Goal: Task Accomplishment & Management: Manage account settings

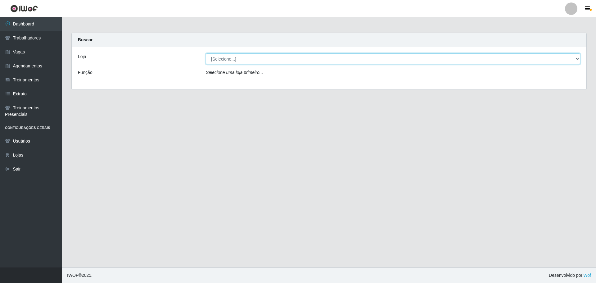
click at [273, 57] on select "[Selecione...] O ROSÁRIO ALIMENTOS" at bounding box center [393, 58] width 374 height 11
select select "349"
click at [206, 53] on select "[Selecione...] O ROSÁRIO ALIMENTOS" at bounding box center [393, 58] width 374 height 11
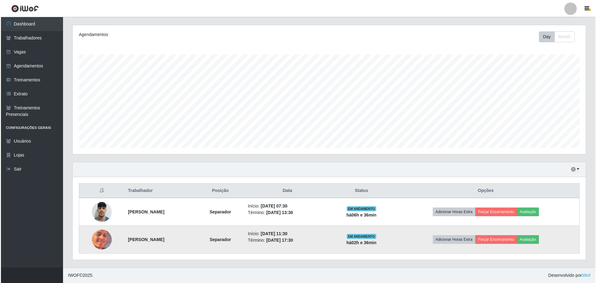
scroll to position [129, 513]
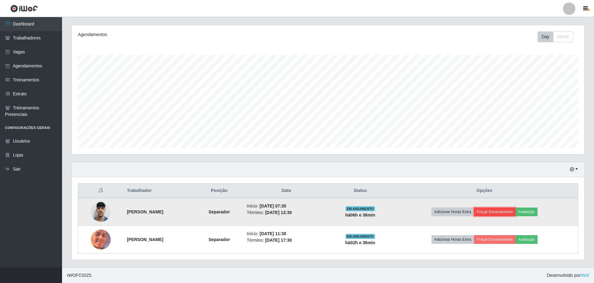
click at [506, 212] on button "Forçar Encerramento" at bounding box center [495, 211] width 42 height 9
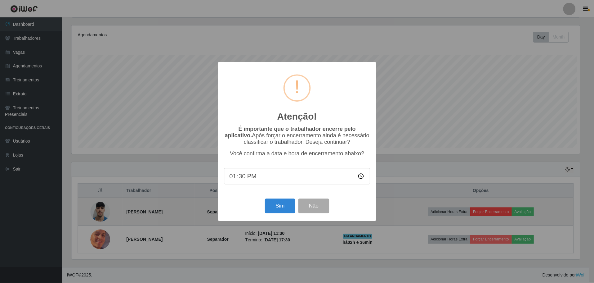
scroll to position [129, 510]
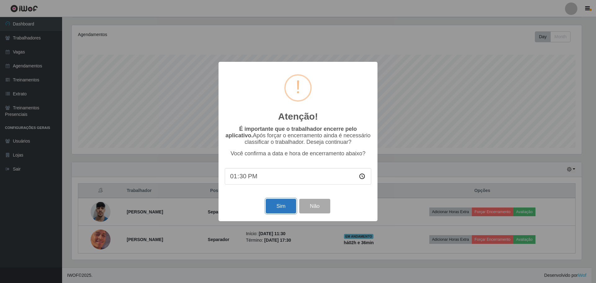
click at [274, 206] on button "Sim" at bounding box center [281, 206] width 30 height 15
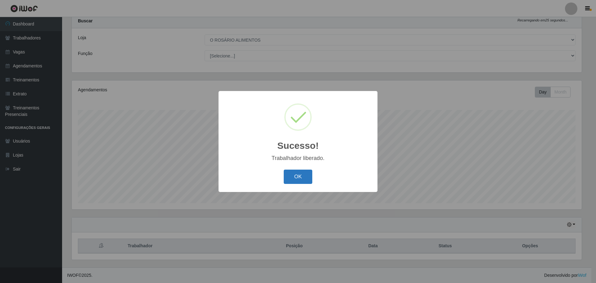
click at [301, 174] on button "OK" at bounding box center [298, 176] width 29 height 15
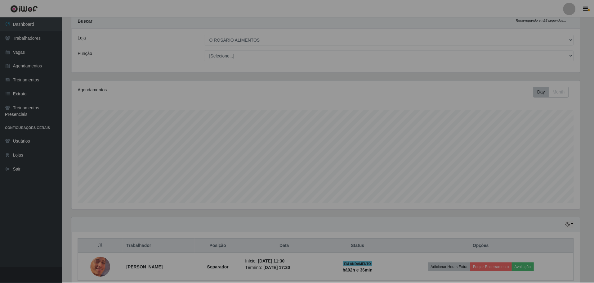
scroll to position [129, 513]
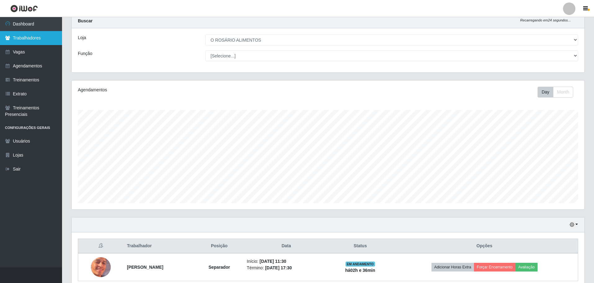
click at [16, 42] on link "Trabalhadores" at bounding box center [31, 38] width 62 height 14
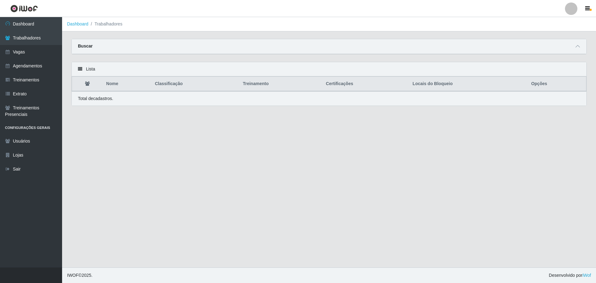
click at [565, 38] on main "Dashboard Trabalhadores Carregando... Buscar Nome Confirmar Lista Nome Classifi…" at bounding box center [329, 142] width 534 height 250
click at [573, 46] on div "Buscar" at bounding box center [329, 46] width 514 height 15
click at [574, 52] on div "Buscar" at bounding box center [329, 46] width 514 height 15
click at [578, 47] on icon at bounding box center [577, 46] width 4 height 4
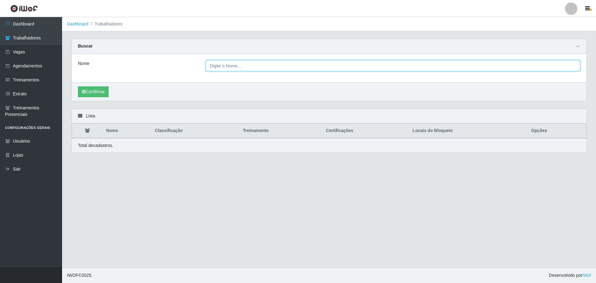
click at [287, 65] on input "Nome" at bounding box center [393, 65] width 374 height 11
type input "l"
type input "[PERSON_NAME]"
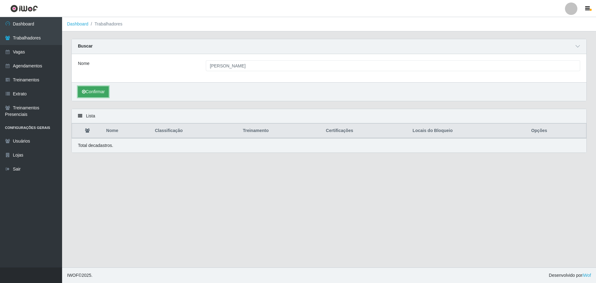
click at [95, 92] on button "Confirmar" at bounding box center [93, 91] width 31 height 11
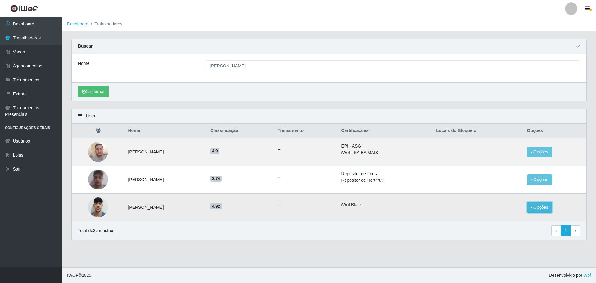
click at [546, 204] on button "Opções" at bounding box center [539, 207] width 25 height 11
click at [508, 212] on button "Bloquear - Loja" at bounding box center [501, 213] width 50 height 13
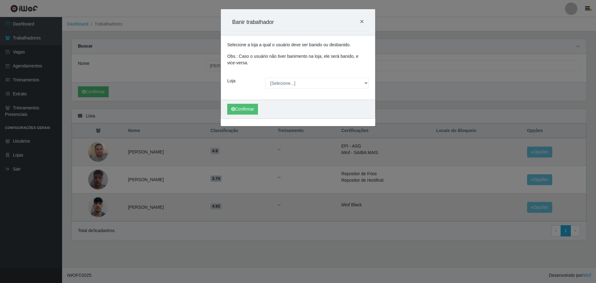
click at [275, 77] on div "Selecione a loja a qual o usuário deve ser banido ou desbanido. Obs.: Caso o us…" at bounding box center [298, 67] width 154 height 64
click at [288, 89] on div "Selecione a loja a qual o usuário deve ser banido ou desbanido. Obs.: Caso o us…" at bounding box center [298, 67] width 154 height 64
click at [289, 87] on select "[Selecione...] O ROSÁRIO ALIMENTOS" at bounding box center [317, 83] width 104 height 11
select select "349"
click at [265, 78] on select "[Selecione...] O ROSÁRIO ALIMENTOS" at bounding box center [317, 83] width 104 height 11
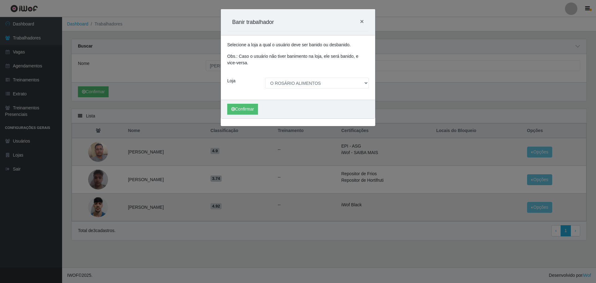
click at [248, 115] on div "Confirmar" at bounding box center [298, 109] width 154 height 19
click at [247, 113] on button "Confirmar" at bounding box center [242, 109] width 31 height 11
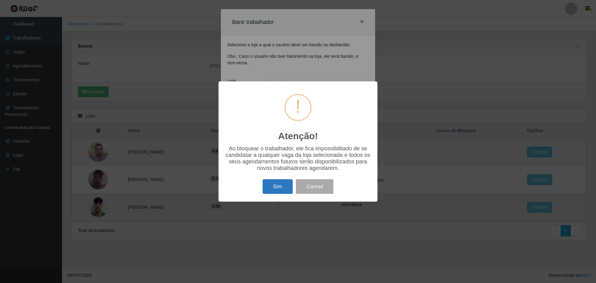
click at [284, 191] on button "Sim" at bounding box center [277, 186] width 30 height 15
